Goal: Check status: Check status

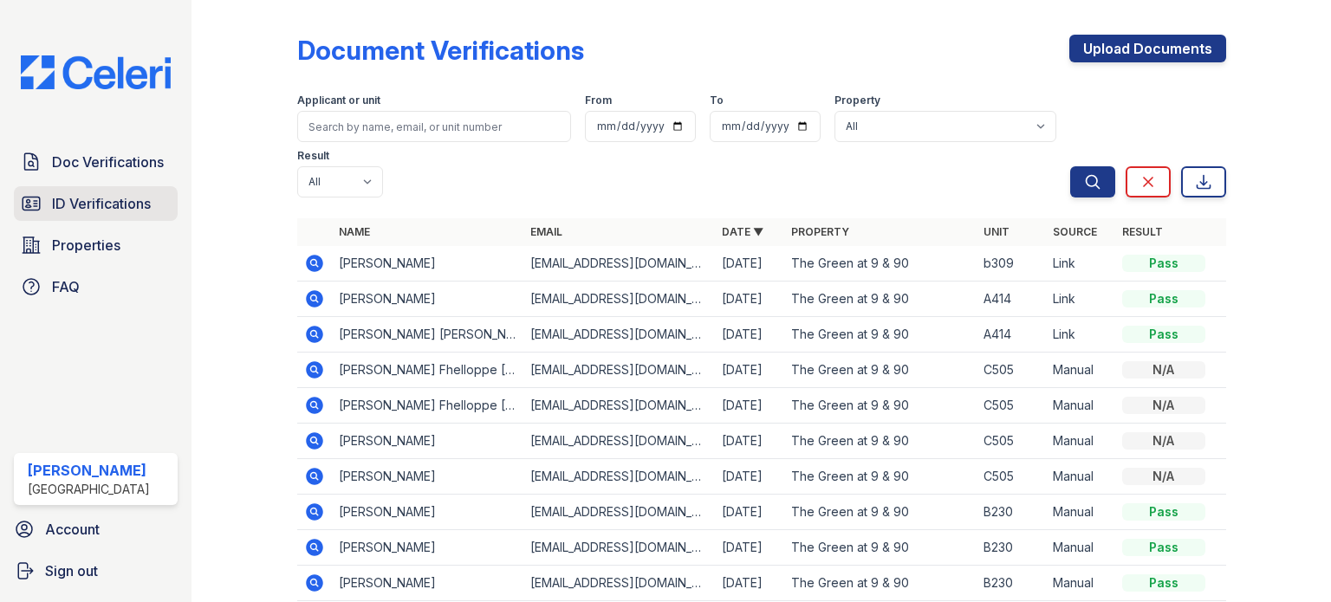
click at [131, 199] on span "ID Verifications" at bounding box center [101, 203] width 99 height 21
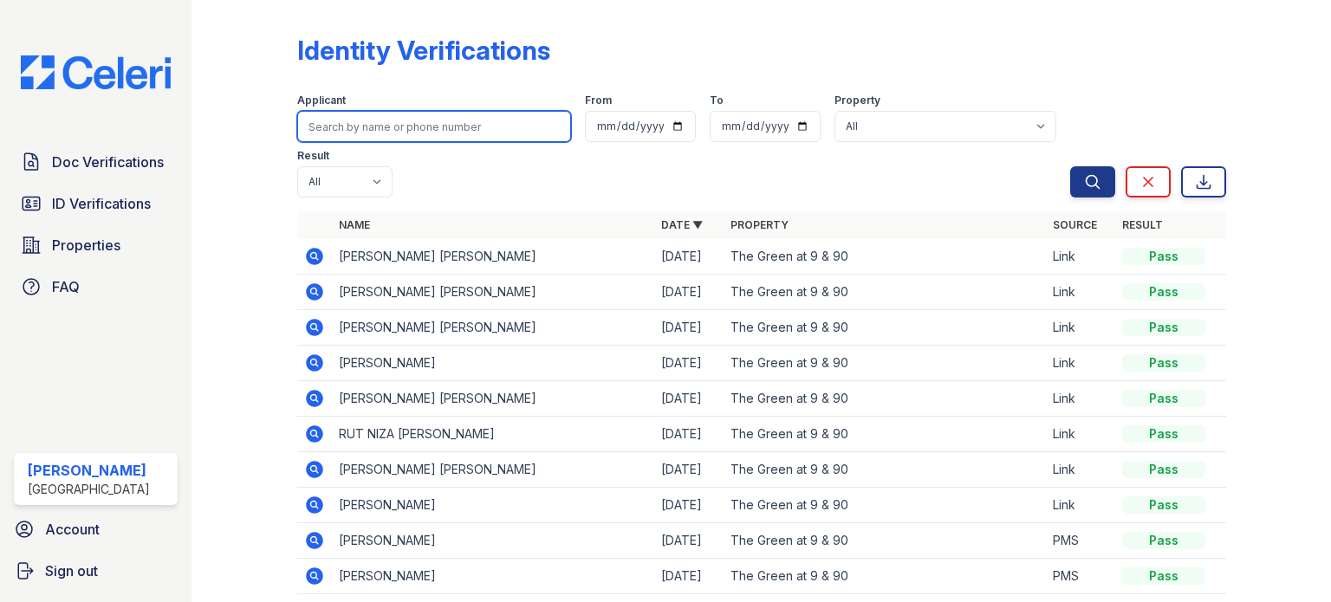
click at [403, 125] on input "search" at bounding box center [434, 126] width 274 height 31
type input "fauz"
click at [1071, 166] on button "Search" at bounding box center [1093, 181] width 45 height 31
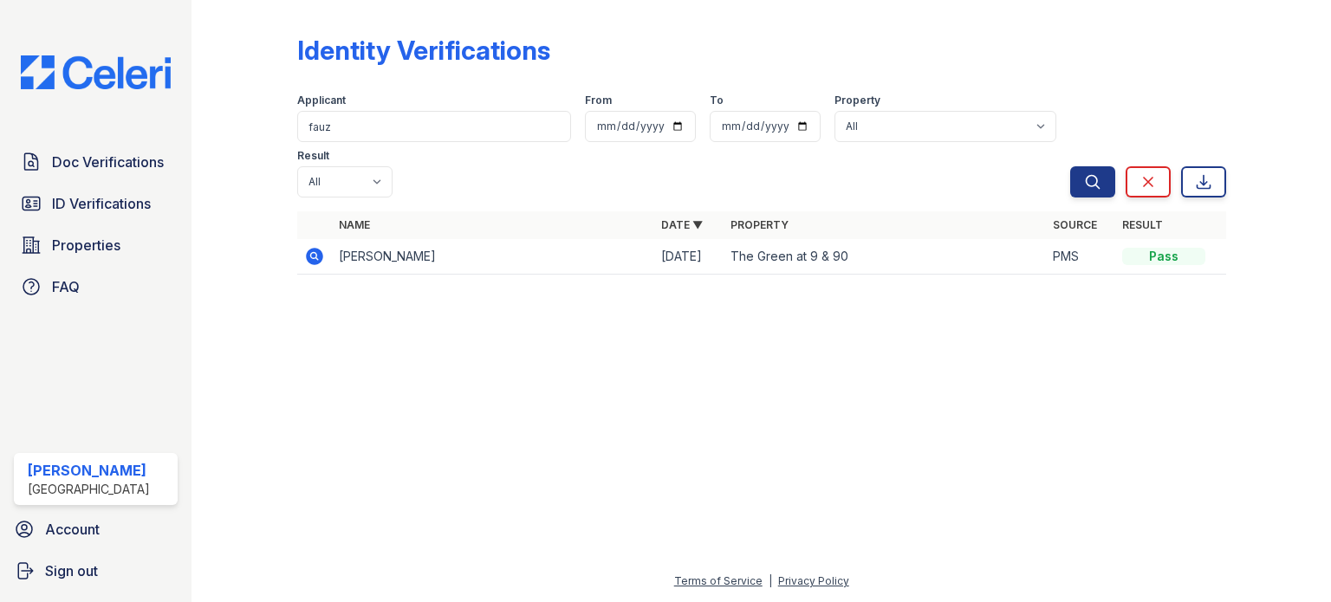
click at [343, 239] on td "Fauz Kalule" at bounding box center [493, 257] width 322 height 36
click at [320, 248] on icon at bounding box center [314, 256] width 17 height 17
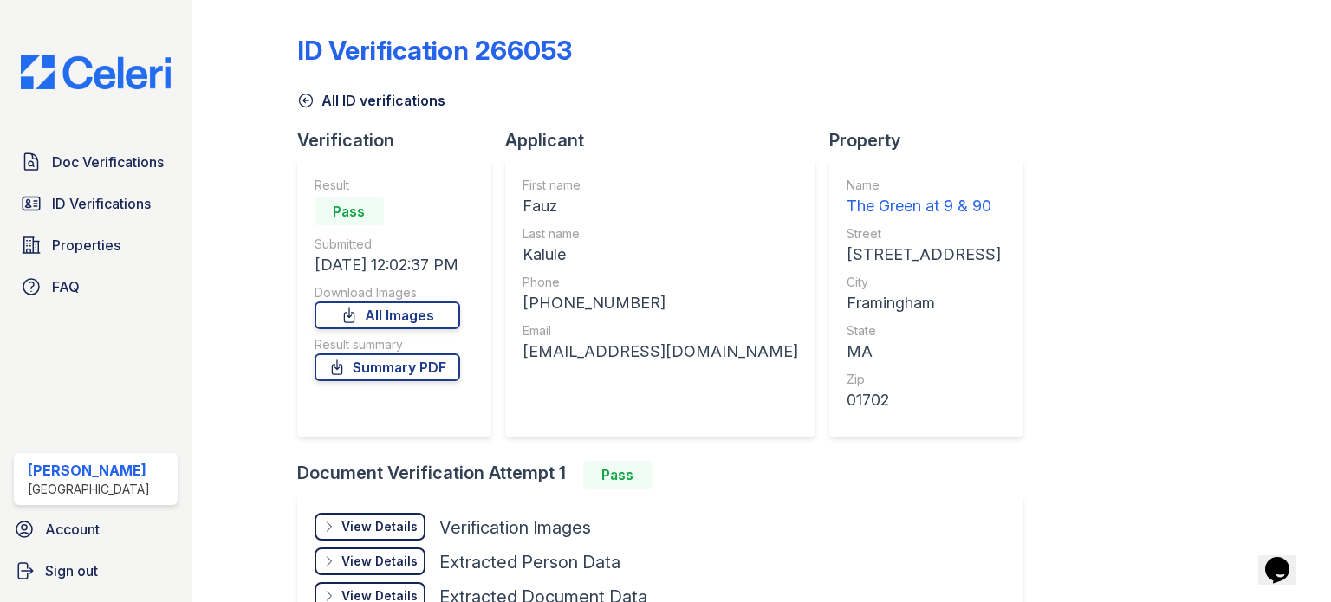
scroll to position [146, 0]
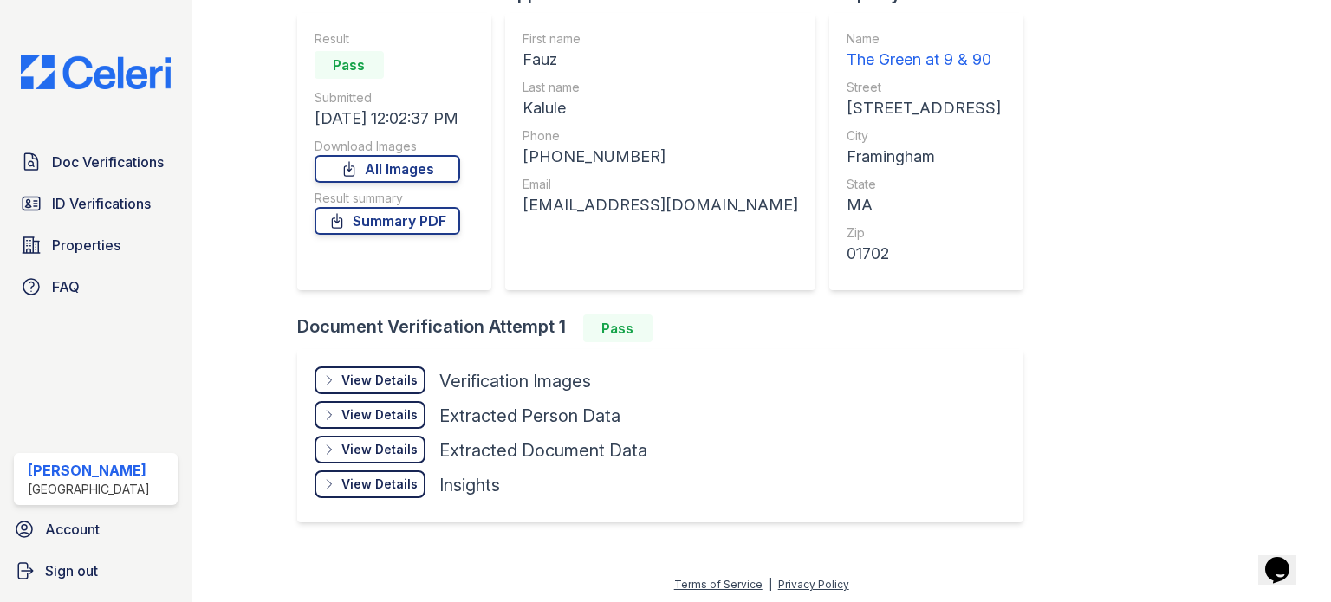
click at [381, 374] on div "View Details" at bounding box center [380, 380] width 76 height 17
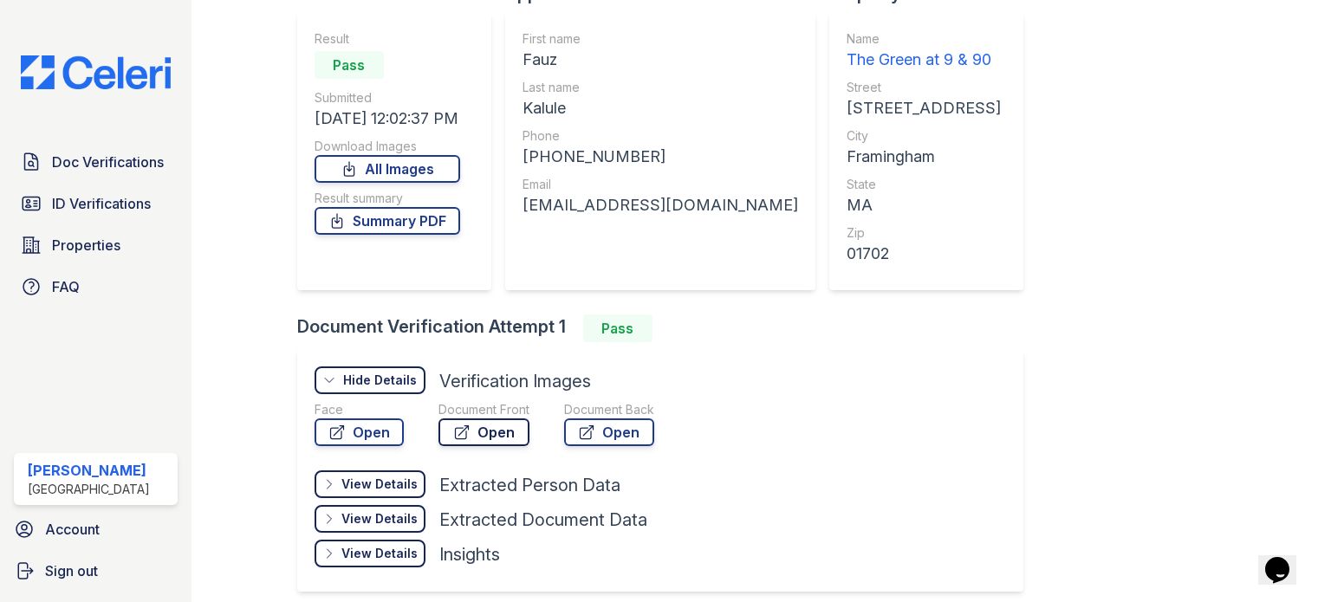
click at [503, 434] on link "Open" at bounding box center [484, 433] width 91 height 28
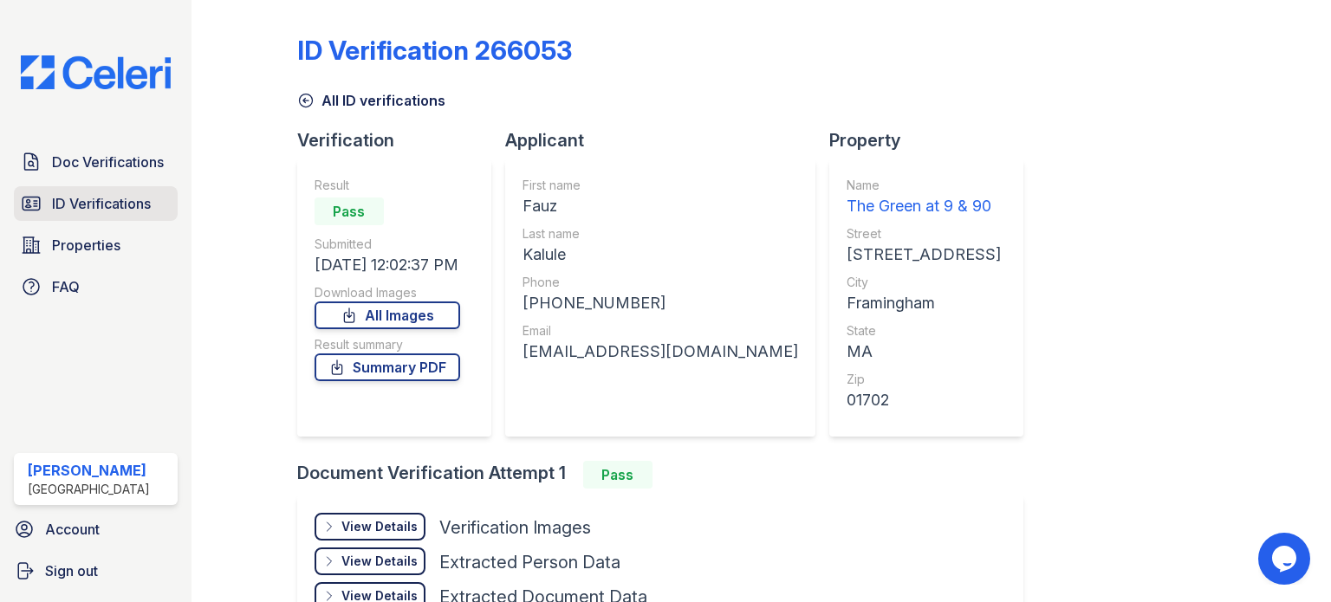
click at [136, 211] on span "ID Verifications" at bounding box center [101, 203] width 99 height 21
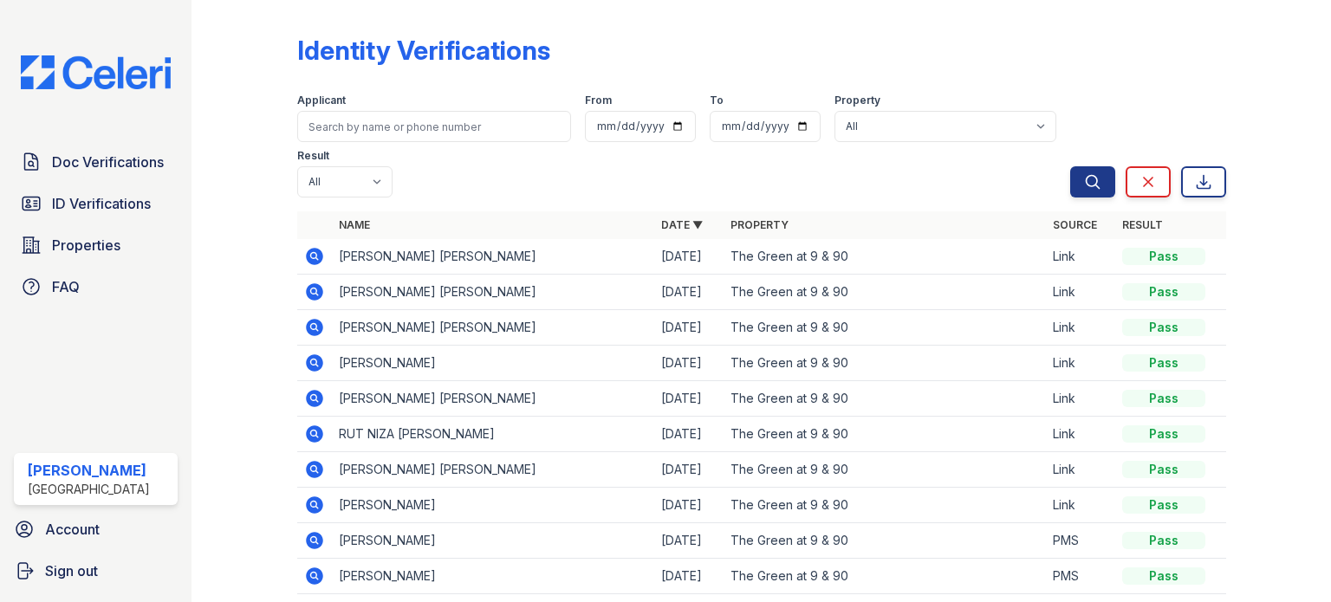
click at [313, 257] on icon at bounding box center [314, 256] width 21 height 21
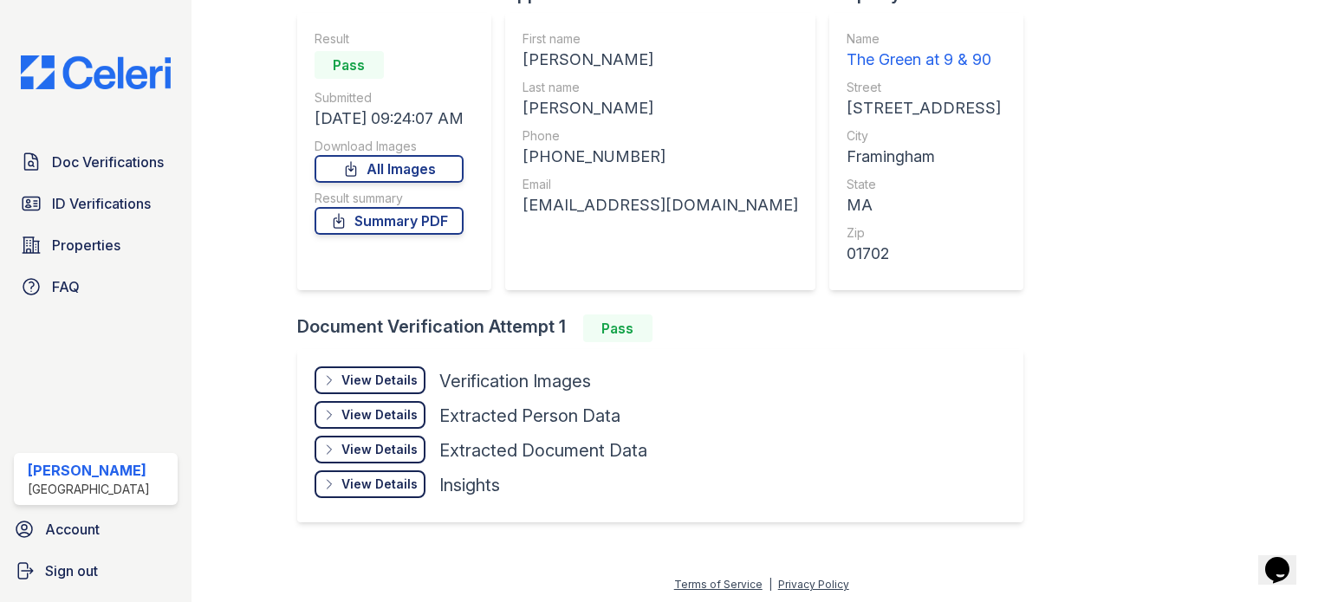
click at [364, 377] on div "View Details" at bounding box center [380, 380] width 76 height 17
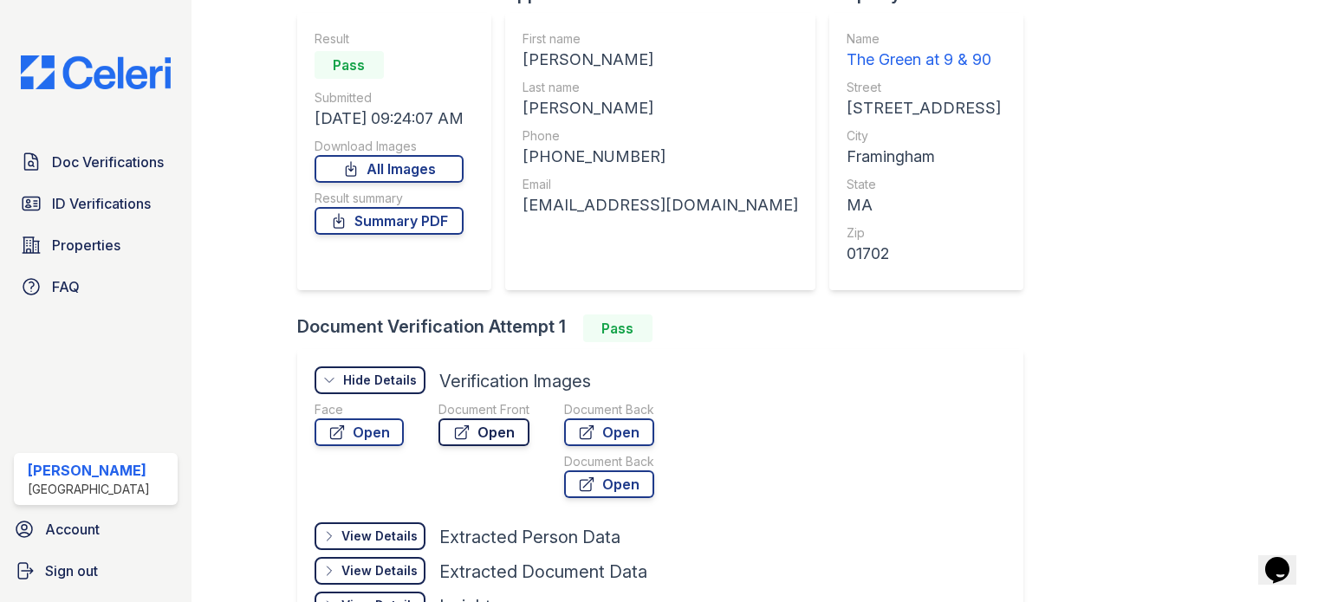
click at [494, 426] on link "Open" at bounding box center [484, 433] width 91 height 28
click at [110, 218] on link "ID Verifications" at bounding box center [96, 203] width 164 height 35
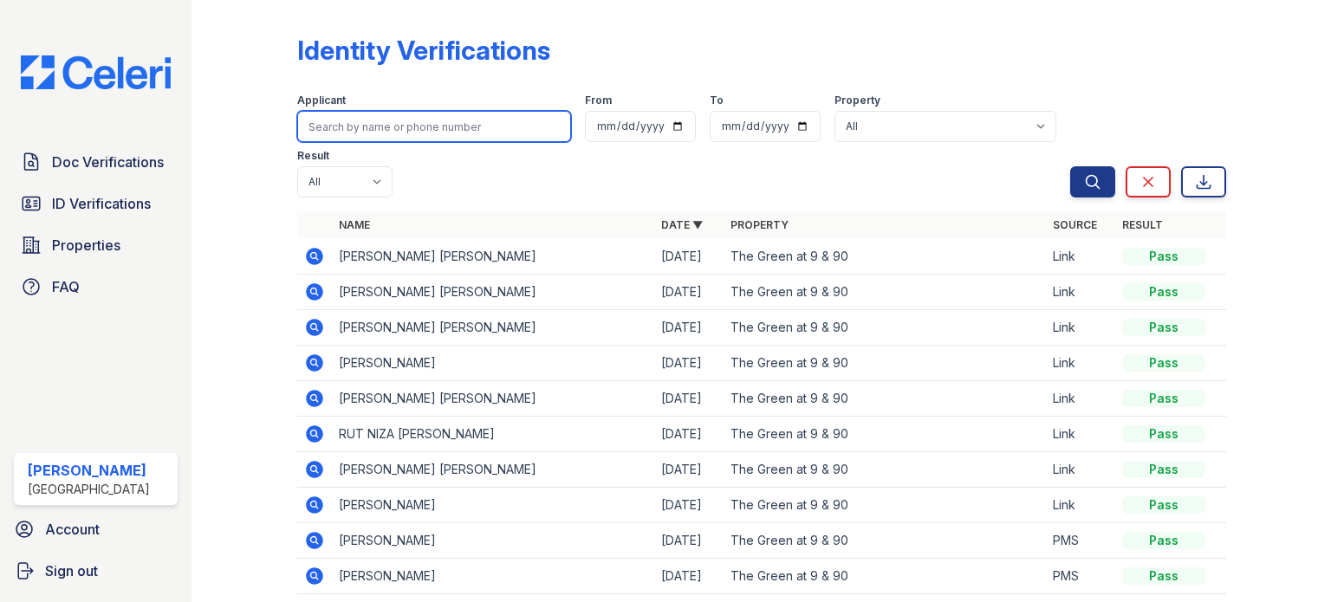
click at [355, 125] on input "search" at bounding box center [434, 126] width 274 height 31
type input "rut"
click at [1071, 166] on button "Search" at bounding box center [1093, 181] width 45 height 31
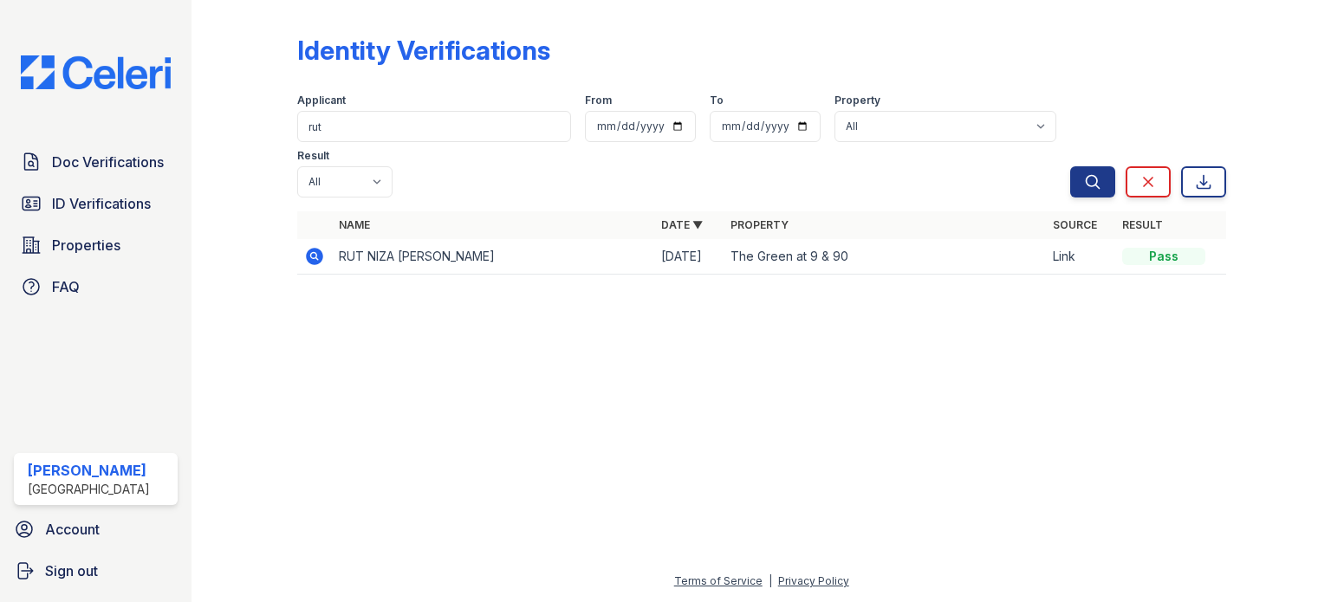
click at [316, 246] on icon at bounding box center [314, 256] width 21 height 21
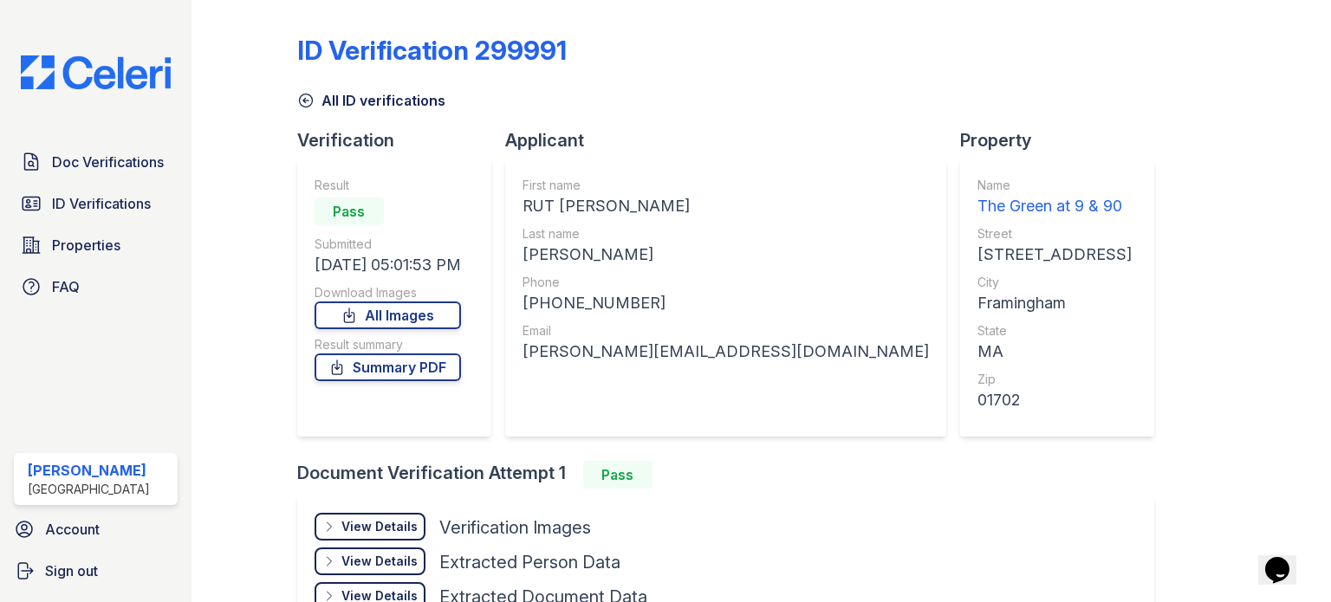
click at [370, 528] on div "View Details" at bounding box center [380, 526] width 76 height 17
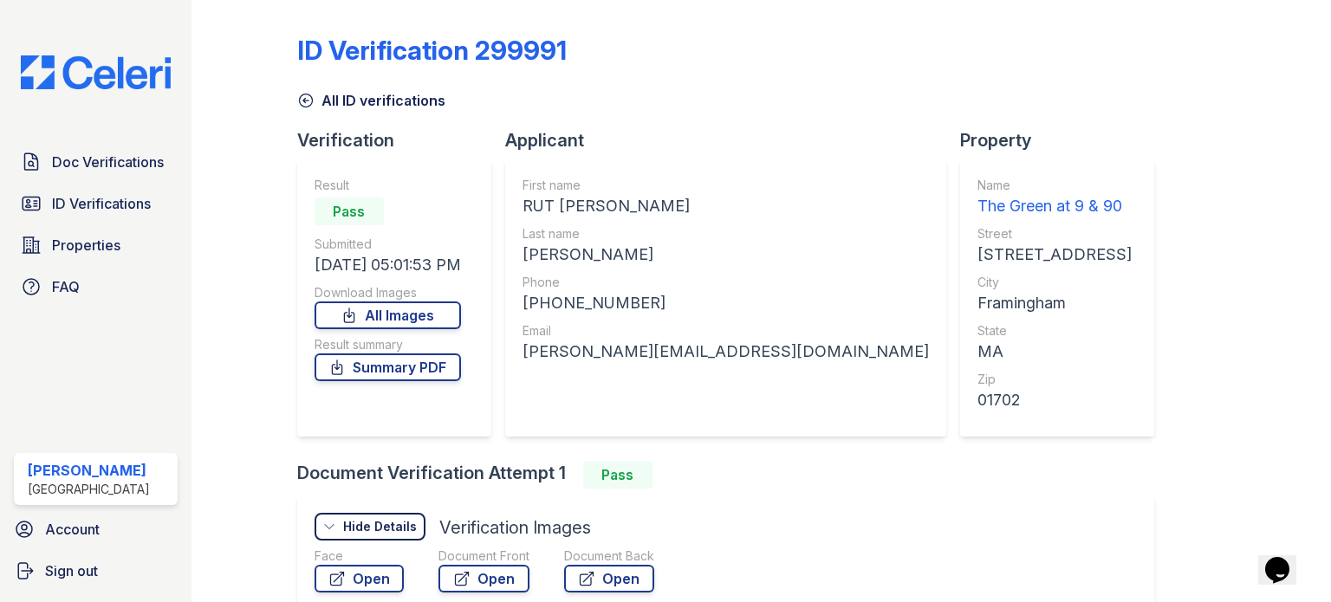
scroll to position [260, 0]
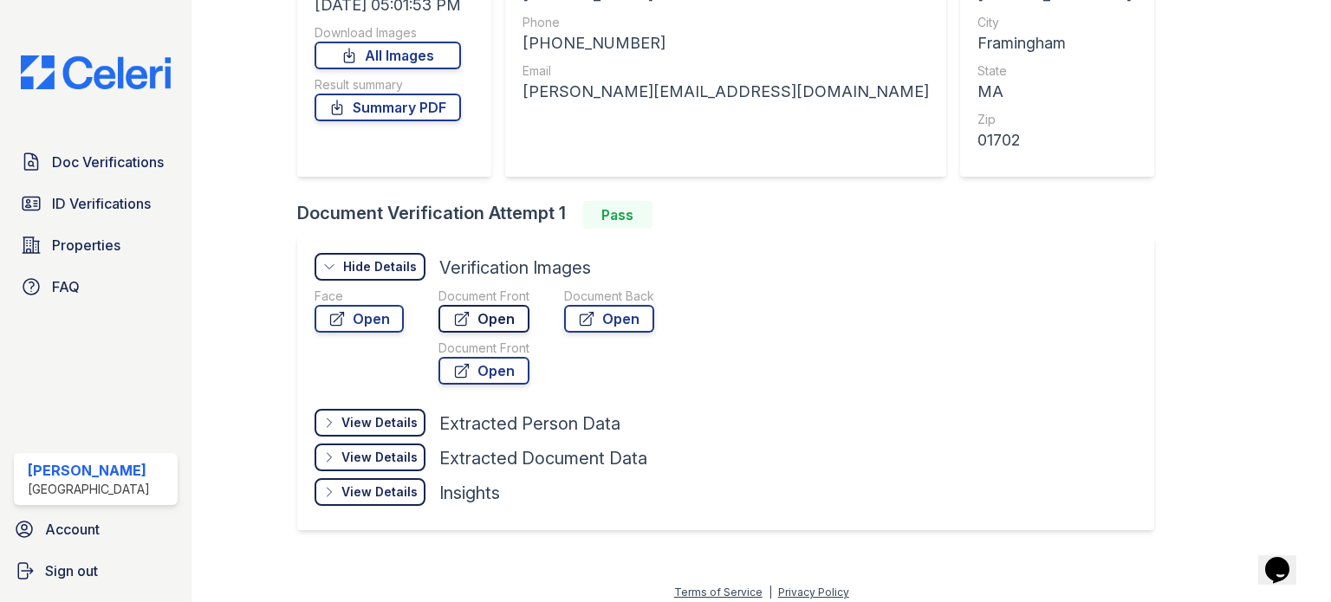
click at [469, 322] on link "Open" at bounding box center [484, 319] width 91 height 28
